Goal: Check status: Check status

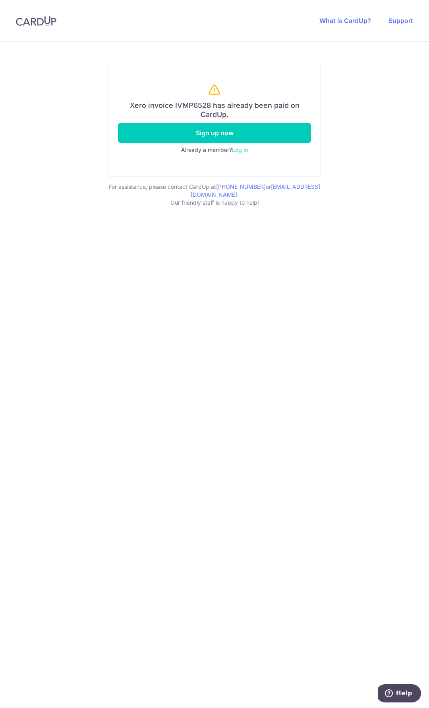
click at [213, 331] on div "Xero invoice IVMP6528 has already been paid on CardUp. Sign up now Already a me…" at bounding box center [214, 375] width 429 height 667
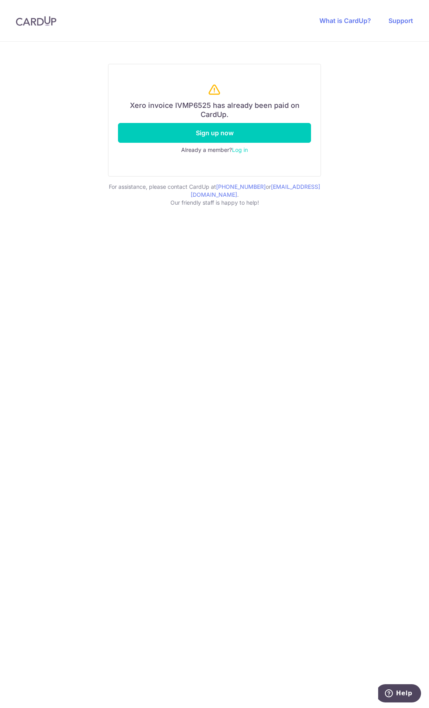
click at [213, 378] on div "Xero invoice IVMP6525 has already been paid on CardUp. Sign up now Already a me…" at bounding box center [214, 375] width 429 height 667
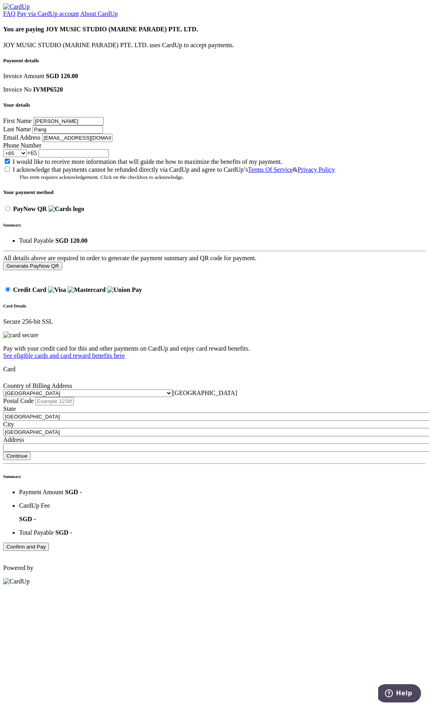
click at [109, 158] on input "Phone Number" at bounding box center [73, 153] width 70 height 8
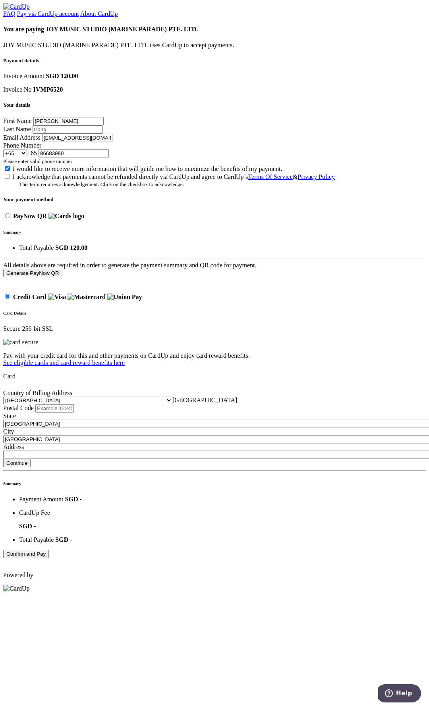
type input "86683980"
click at [112, 142] on input "[EMAIL_ADDRESS][DOMAIN_NAME]" at bounding box center [77, 138] width 70 height 8
type input "[PERSON_NAME][EMAIL_ADDRESS][PERSON_NAME][DOMAIN_NAME]"
click at [109, 173] on div "I would like to receive more information that will guide me how to maximize the…" at bounding box center [214, 169] width 422 height 8
click at [10, 171] on input "I would like to receive more information that will guide me how to maximize the…" at bounding box center [7, 168] width 5 height 5
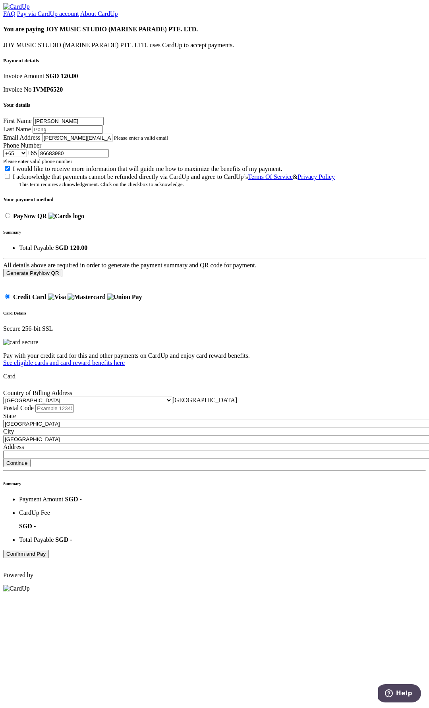
checkbox input "false"
click at [10, 179] on input "I acknowledge that payments cannot be refunded directly via CardUp and agree to…" at bounding box center [7, 176] width 5 height 5
checkbox input "true"
click at [10, 218] on input "PayNow QR" at bounding box center [7, 215] width 5 height 5
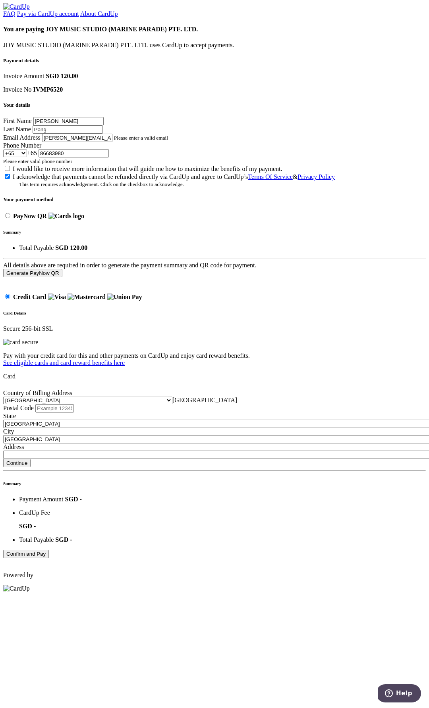
radio input "true"
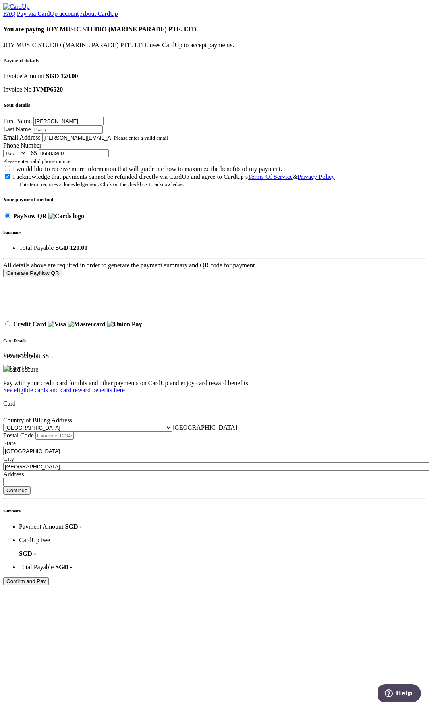
scroll to position [0, 0]
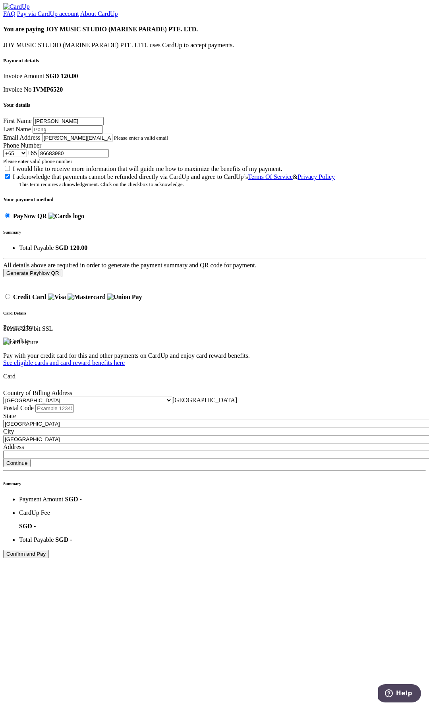
click at [62, 277] on button "Generate PayNow QR" at bounding box center [32, 273] width 59 height 8
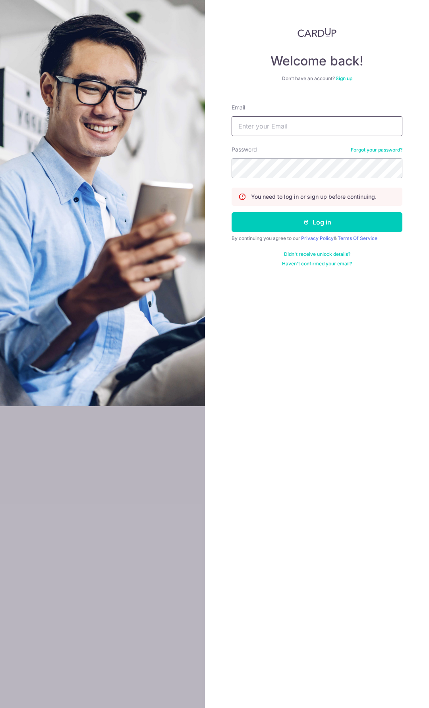
click at [319, 129] on input "Email" at bounding box center [316, 126] width 171 height 20
type input "ar@joymusicstudio.sg"
click at [231, 212] on button "Log in" at bounding box center [316, 222] width 171 height 20
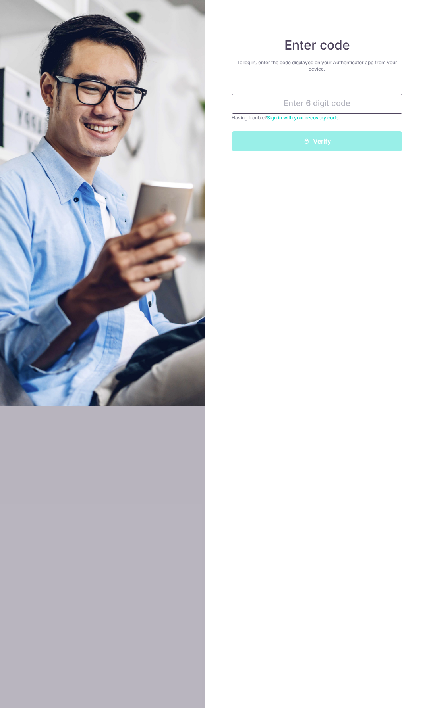
type input "5"
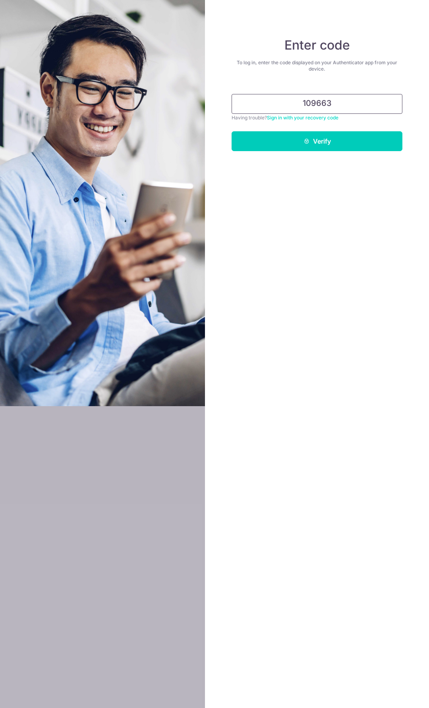
type input "109663"
click at [231, 131] on button "Verify" at bounding box center [316, 141] width 171 height 20
click at [316, 142] on button "Verify" at bounding box center [316, 141] width 171 height 20
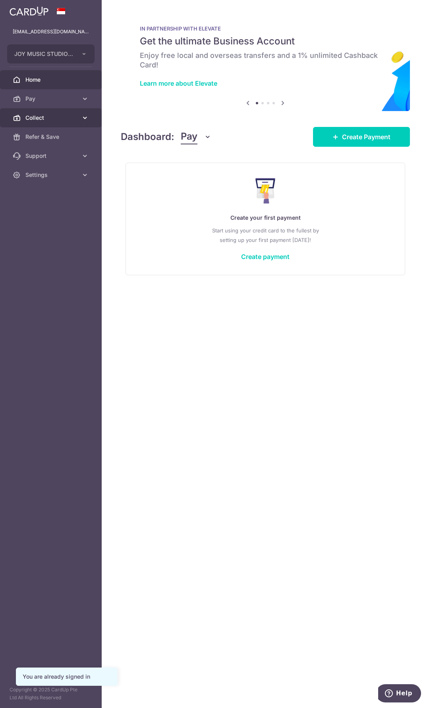
click at [52, 111] on link "Collect" at bounding box center [51, 117] width 102 height 19
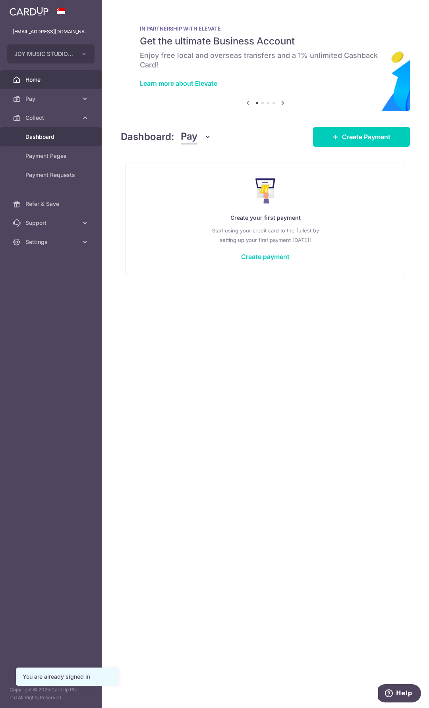
click at [54, 138] on span "Dashboard" at bounding box center [51, 137] width 52 height 8
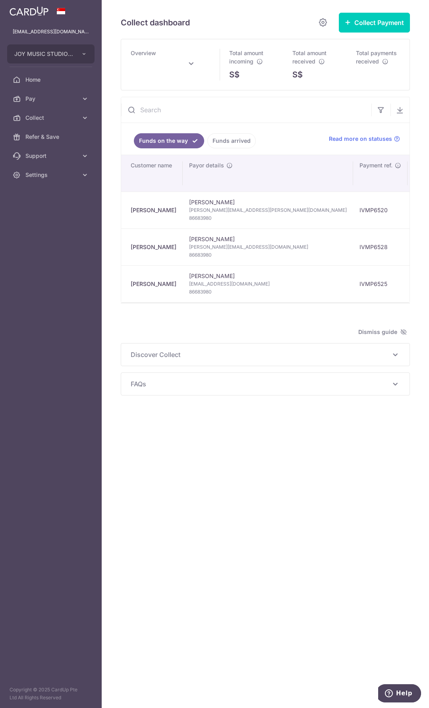
click at [230, 139] on link "Funds arrived" at bounding box center [231, 140] width 48 height 15
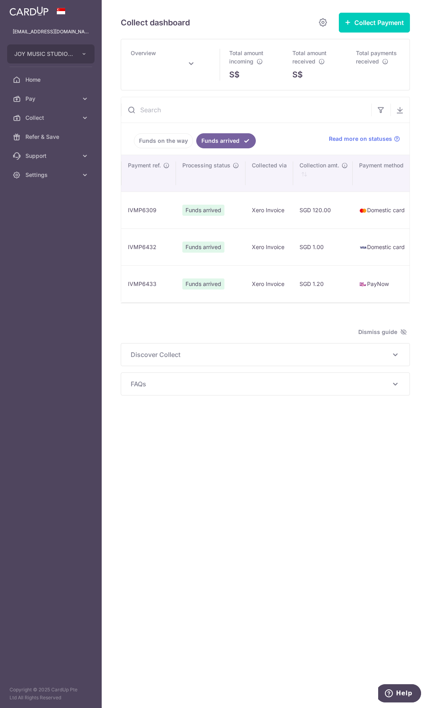
scroll to position [0, 302]
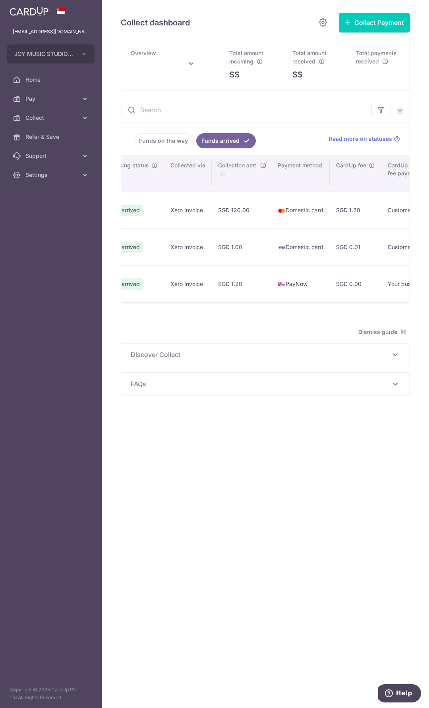
type input "September 2025"
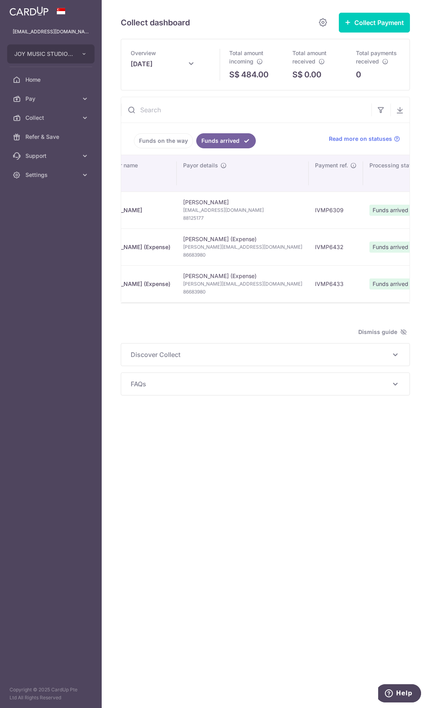
scroll to position [0, 0]
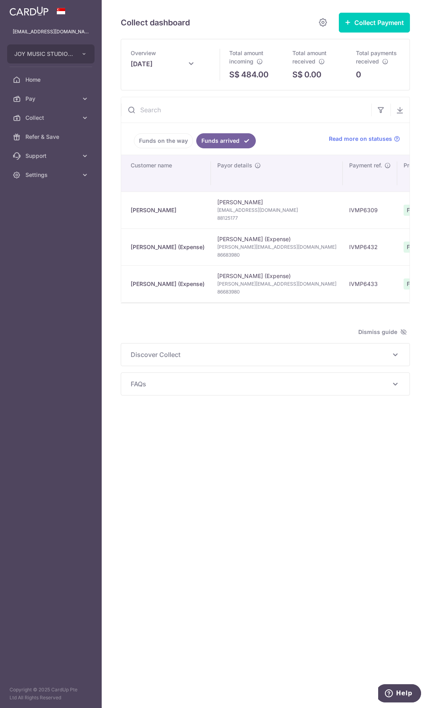
click at [154, 138] on link "Funds on the way" at bounding box center [163, 140] width 59 height 15
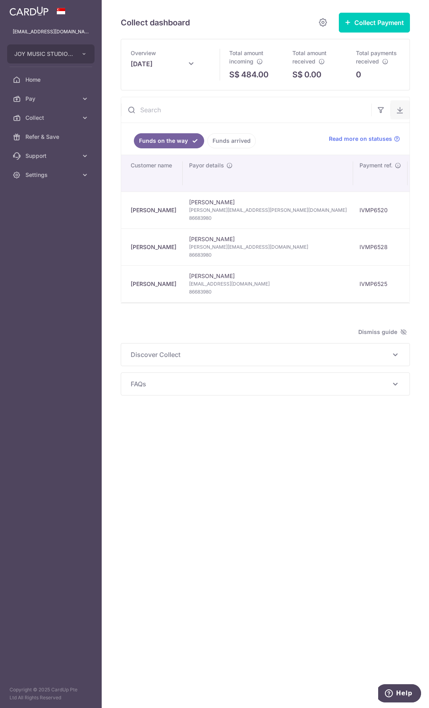
click at [399, 110] on icon "button" at bounding box center [400, 110] width 8 height 8
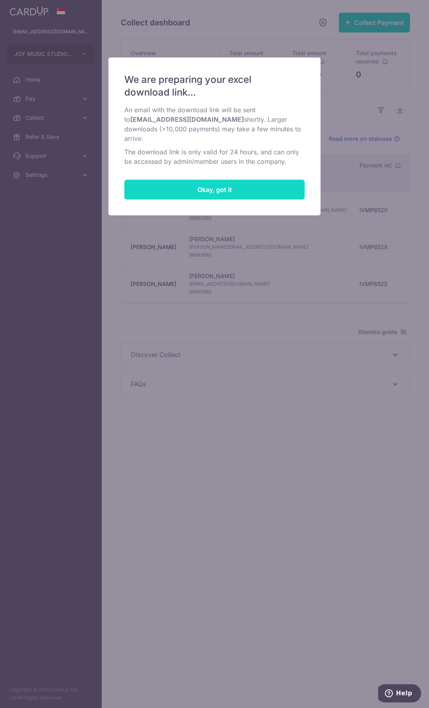
click at [226, 183] on button "Okay, got it" at bounding box center [214, 190] width 180 height 20
